Goal: Task Accomplishment & Management: Use online tool/utility

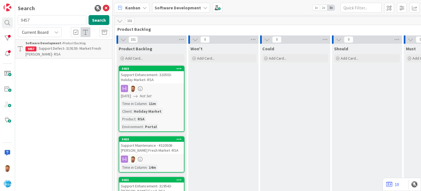
click at [34, 18] on input "9457" at bounding box center [52, 20] width 69 height 10
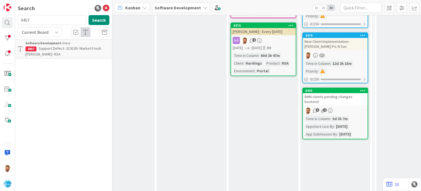
click at [48, 52] on p "Support Defect- 319193- Market Fresh [PERSON_NAME]- RSA" at bounding box center [68, 52] width 84 height 12
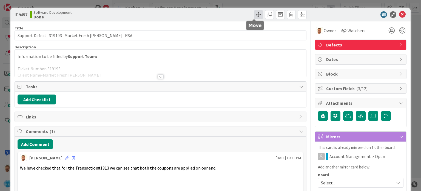
click at [254, 15] on span at bounding box center [258, 14] width 9 height 9
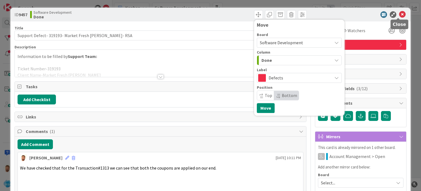
click at [399, 14] on icon at bounding box center [402, 14] width 7 height 7
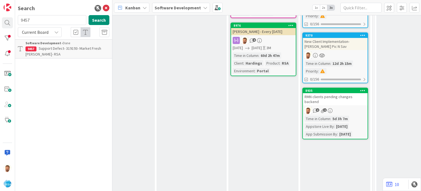
click at [84, 46] on span "Support Defect- 319193- Market Fresh [PERSON_NAME]- RSA" at bounding box center [64, 51] width 76 height 11
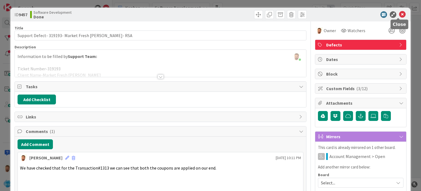
click at [399, 13] on icon at bounding box center [402, 14] width 7 height 7
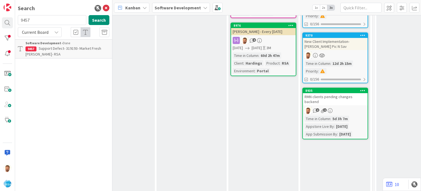
click at [84, 48] on span "Support Defect- 319193- Market Fresh [PERSON_NAME]- RSA" at bounding box center [64, 51] width 76 height 11
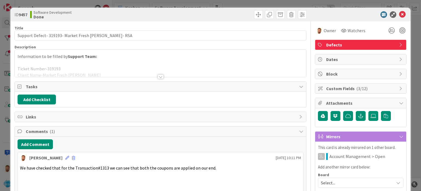
click at [153, 80] on div "Title 47 / 128 Support Defect- 319193- Market Fresh [PERSON_NAME]- RSA Descript…" at bounding box center [161, 129] width 292 height 217
click at [158, 78] on div at bounding box center [161, 76] width 6 height 4
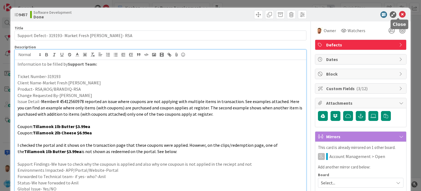
click at [399, 15] on icon at bounding box center [402, 14] width 7 height 7
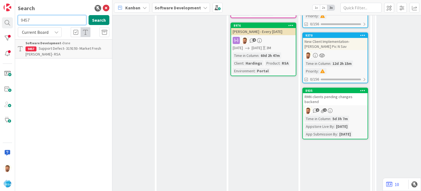
click at [47, 18] on input "9457" at bounding box center [52, 20] width 69 height 10
drag, startPoint x: 47, startPoint y: 18, endPoint x: 53, endPoint y: 6, distance: 13.5
click at [53, 6] on div "Search 9457 Search Current Board Software Development › Done 9457 Support Defec…" at bounding box center [63, 95] width 97 height 191
click at [53, 6] on div "Search" at bounding box center [64, 8] width 92 height 8
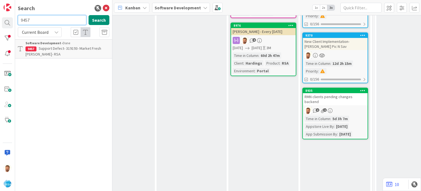
click at [43, 21] on input "9457" at bounding box center [52, 20] width 69 height 10
type input "9468"
click at [54, 49] on span "Support Maintenance - #320508-[PERSON_NAME] Fresh Market -RSA" at bounding box center [59, 51] width 66 height 11
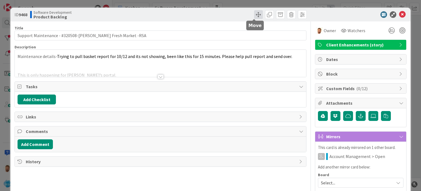
click at [256, 15] on span at bounding box center [258, 14] width 9 height 9
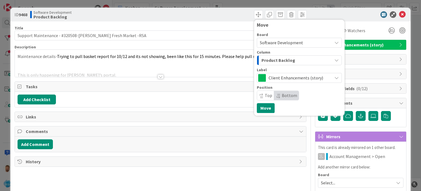
click at [269, 63] on span "Product Backlog" at bounding box center [279, 60] width 34 height 7
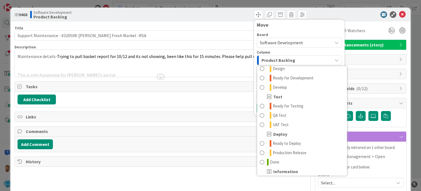
scroll to position [136, 0]
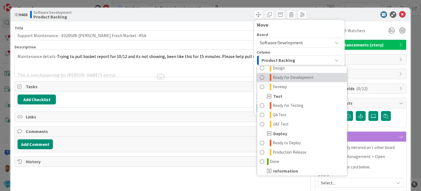
click at [286, 78] on span "Ready for Development" at bounding box center [293, 77] width 41 height 7
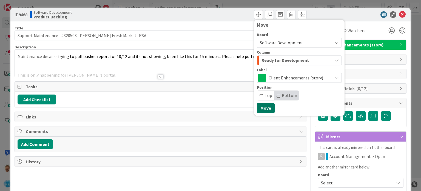
click at [261, 108] on button "Move" at bounding box center [266, 108] width 18 height 10
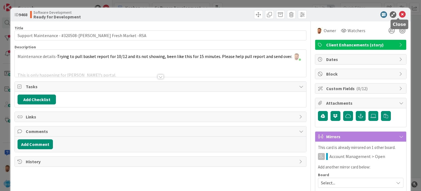
click at [399, 12] on icon at bounding box center [402, 14] width 7 height 7
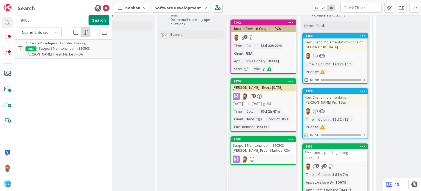
scroll to position [53, 620]
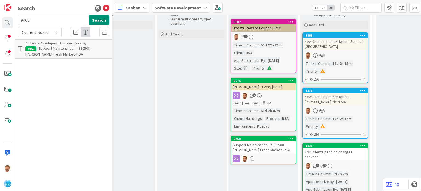
click at [264, 145] on div "Support Maintenance - #320508-[PERSON_NAME] Fresh Market -RSA" at bounding box center [263, 147] width 65 height 12
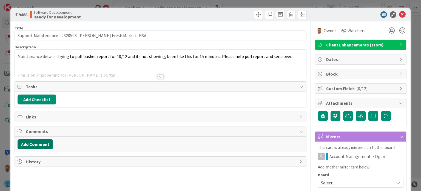
click at [42, 145] on button "Add Comment" at bounding box center [35, 144] width 35 height 10
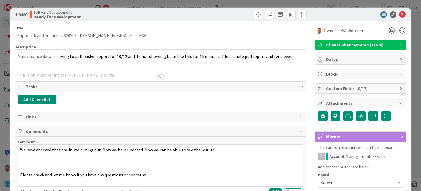
scroll to position [41, 0]
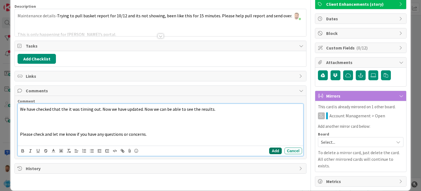
click at [272, 149] on button "Add" at bounding box center [275, 150] width 12 height 7
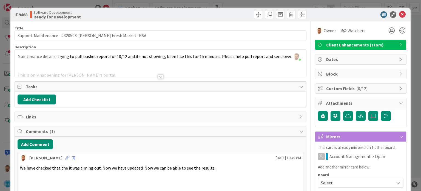
scroll to position [34, 0]
